Goal: Task Accomplishment & Management: Use online tool/utility

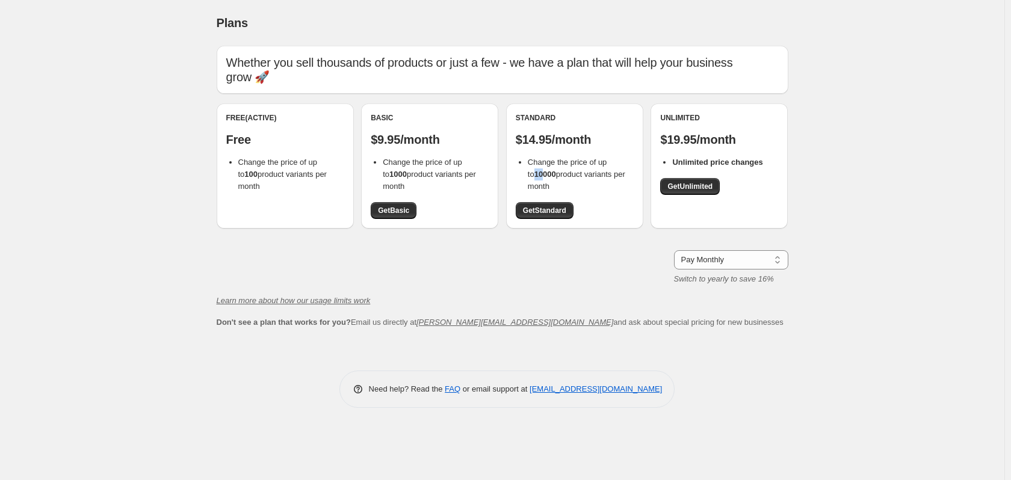
drag, startPoint x: 533, startPoint y: 177, endPoint x: 522, endPoint y: 177, distance: 10.2
click at [522, 177] on ul "Change the price of up to 10000 product variants per month" at bounding box center [575, 175] width 118 height 36
